Goal: Navigation & Orientation: Find specific page/section

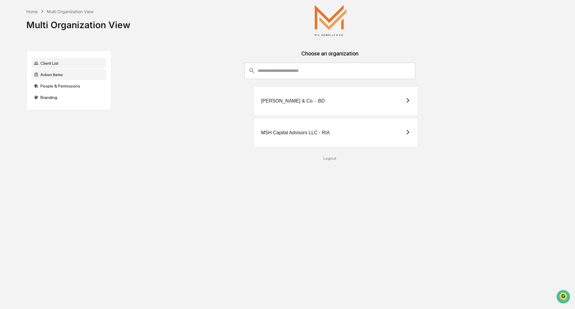
click at [50, 71] on div "Action Items" at bounding box center [68, 74] width 75 height 11
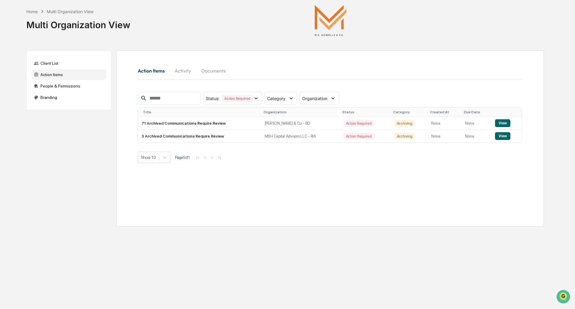
click at [181, 72] on button "Activity" at bounding box center [183, 71] width 27 height 14
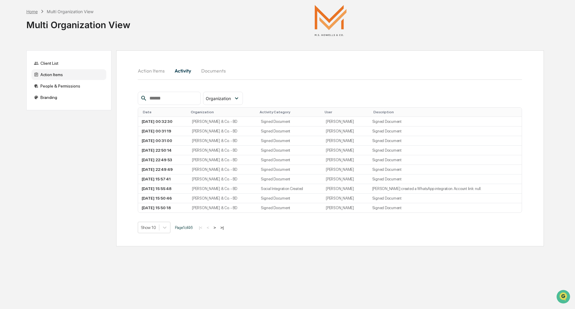
click at [32, 11] on div "Home" at bounding box center [31, 11] width 11 height 5
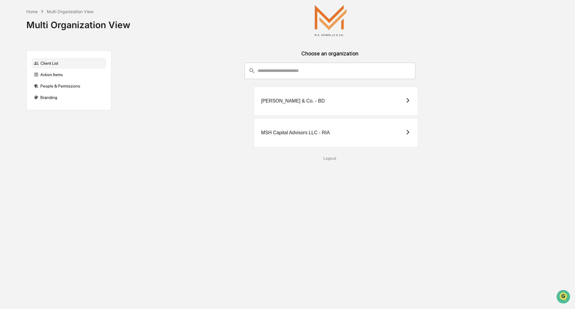
click at [304, 96] on div "[PERSON_NAME] & Co. - BD" at bounding box center [336, 100] width 165 height 29
